Goal: Transaction & Acquisition: Subscribe to service/newsletter

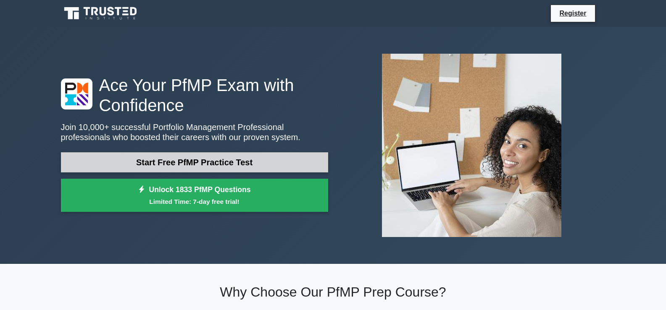
click at [218, 163] on link "Start Free PfMP Practice Test" at bounding box center [194, 162] width 267 height 20
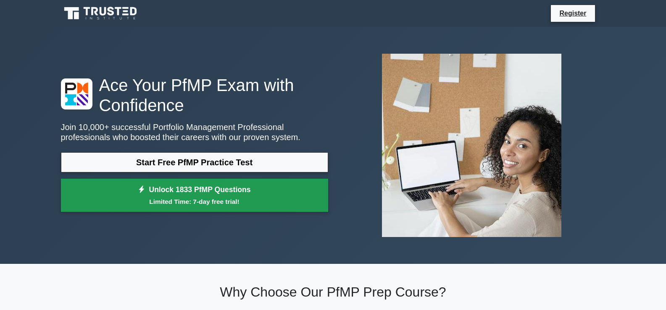
drag, startPoint x: 292, startPoint y: 163, endPoint x: 232, endPoint y: 201, distance: 70.3
click at [232, 201] on small "Limited Time: 7-day free trial!" at bounding box center [194, 202] width 246 height 10
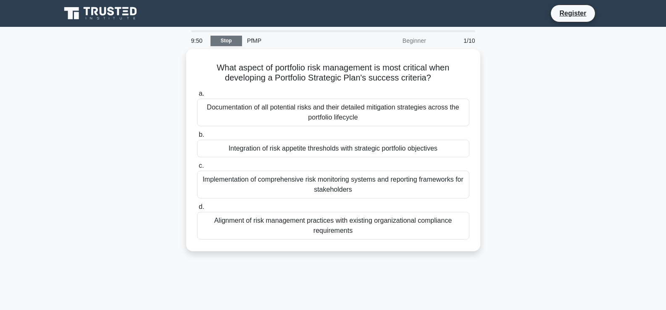
click at [218, 36] on link "Stop" at bounding box center [226, 41] width 32 height 11
